Goal: Task Accomplishment & Management: Manage account settings

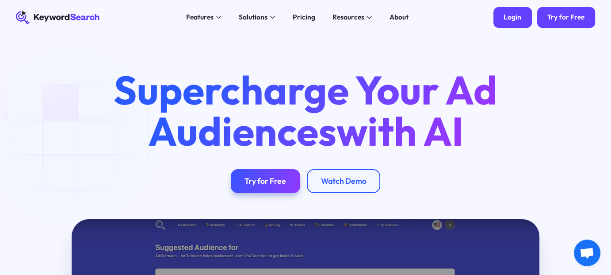
click at [515, 14] on div "Login" at bounding box center [513, 17] width 18 height 9
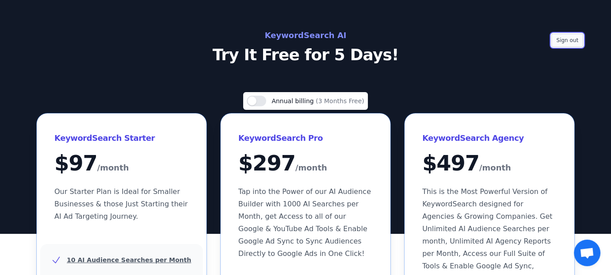
click at [561, 38] on button "Sign out" at bounding box center [568, 40] width 32 height 13
